Goal: Communication & Community: Answer question/provide support

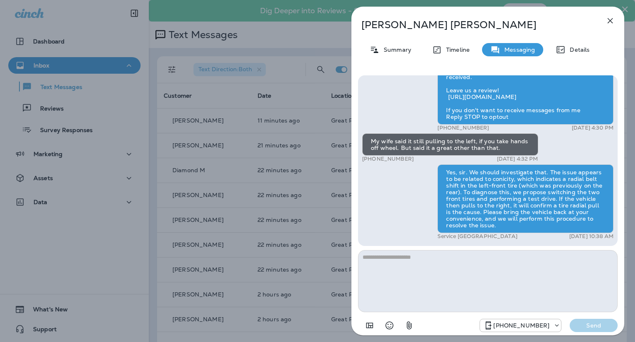
click at [291, 93] on div "[PERSON_NAME] Summary Timeline Messaging Details Hey [PERSON_NAME], [PERSON_NAM…" at bounding box center [317, 171] width 635 height 342
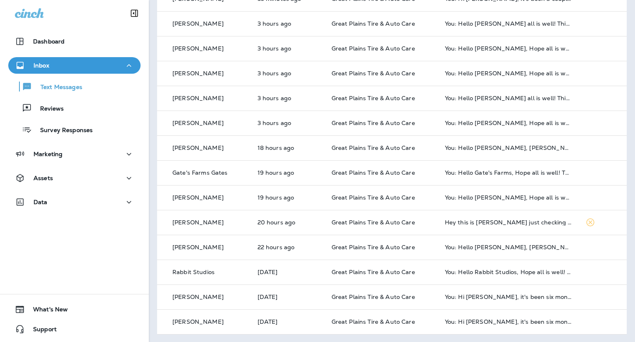
scroll to position [271, 0]
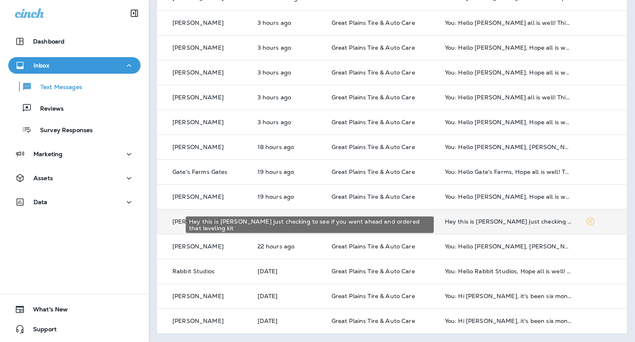
click at [445, 223] on div "Hey this is [PERSON_NAME] just checking to see if you went ahead and ordered th…" at bounding box center [508, 221] width 127 height 7
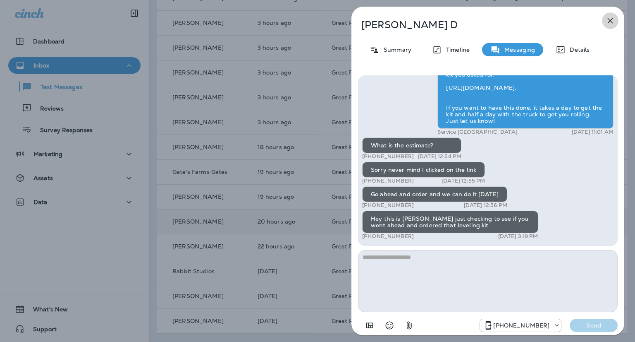
click at [609, 17] on icon "button" at bounding box center [611, 21] width 10 height 10
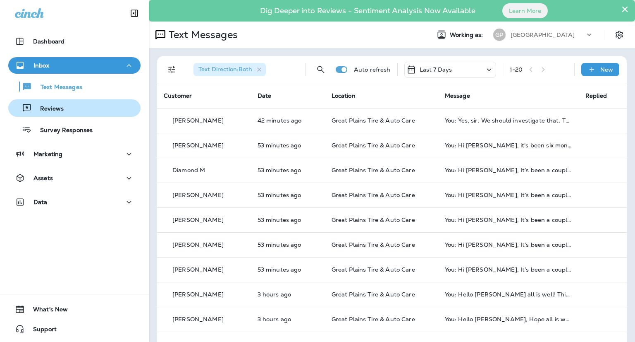
click at [63, 105] on div "Reviews" at bounding box center [75, 108] width 126 height 12
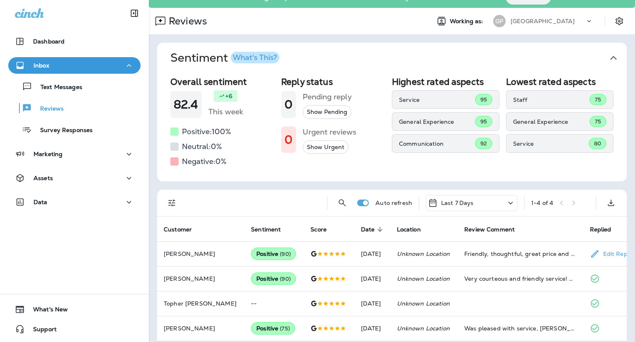
scroll to position [21, 0]
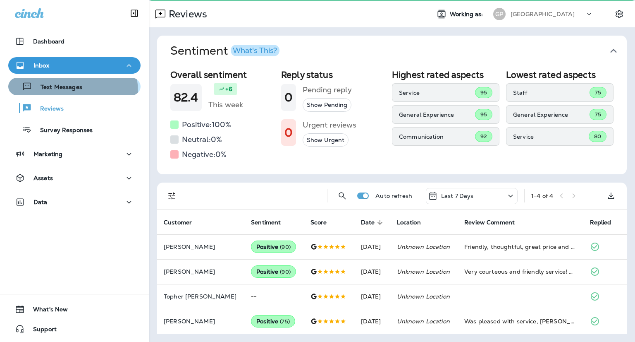
click at [32, 93] on button "Text Messages" at bounding box center [74, 86] width 132 height 17
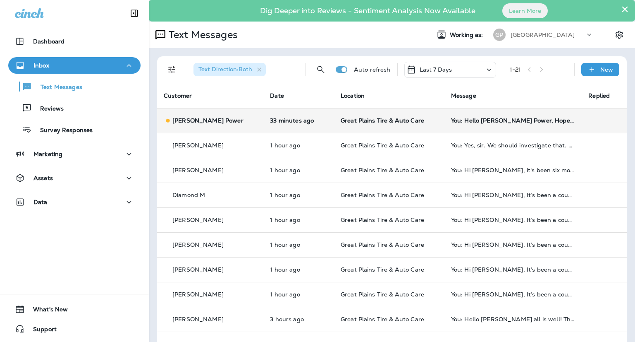
click at [455, 125] on td "You: Hello [PERSON_NAME] Power, Hope all is well! This is [PERSON_NAME] from Gr…" at bounding box center [514, 120] width 138 height 25
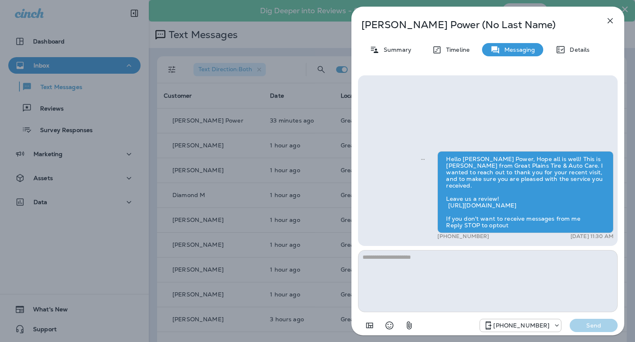
click at [609, 20] on icon "button" at bounding box center [611, 21] width 10 height 10
